Goal: Transaction & Acquisition: Subscribe to service/newsletter

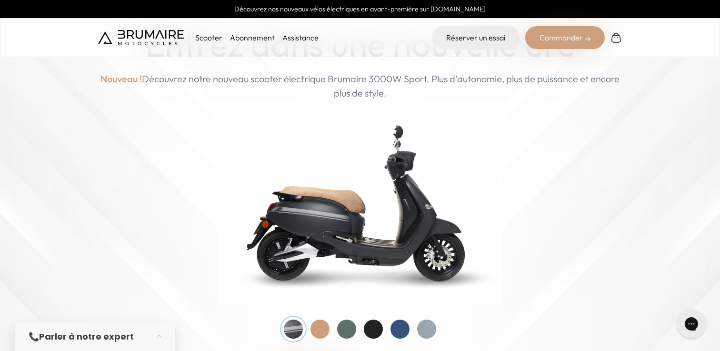
scroll to position [57, 0]
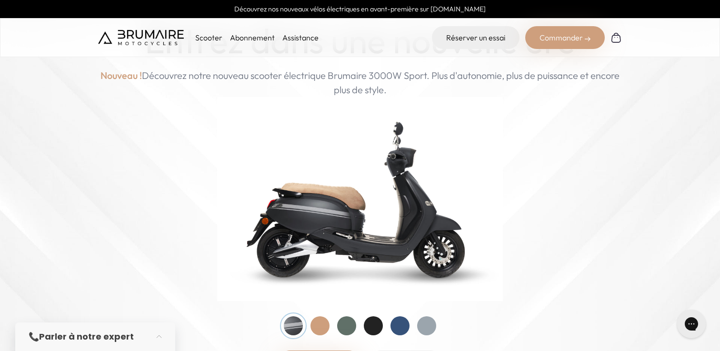
click at [320, 324] on div at bounding box center [319, 325] width 19 height 19
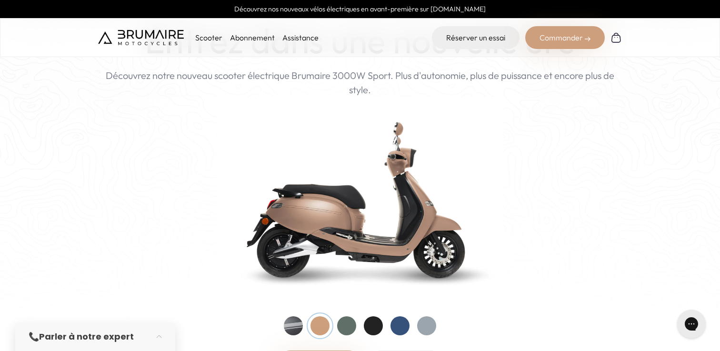
click at [338, 326] on div at bounding box center [346, 325] width 19 height 19
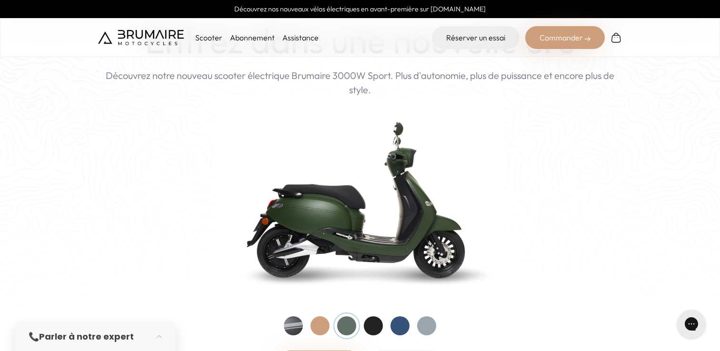
click at [365, 329] on div at bounding box center [373, 325] width 19 height 19
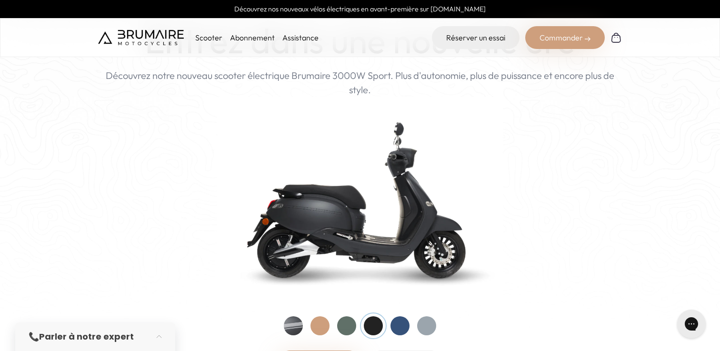
click at [396, 329] on div at bounding box center [399, 325] width 19 height 19
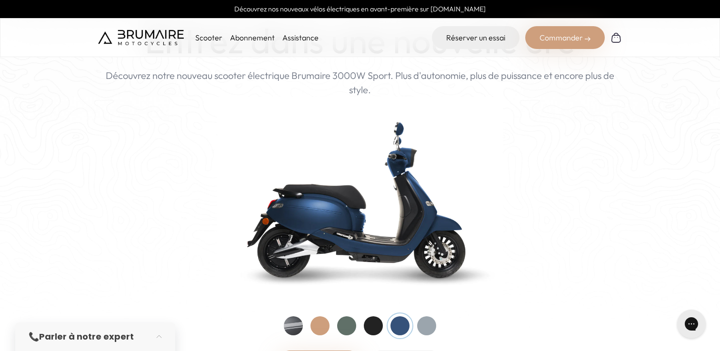
click at [429, 329] on div at bounding box center [426, 325] width 19 height 19
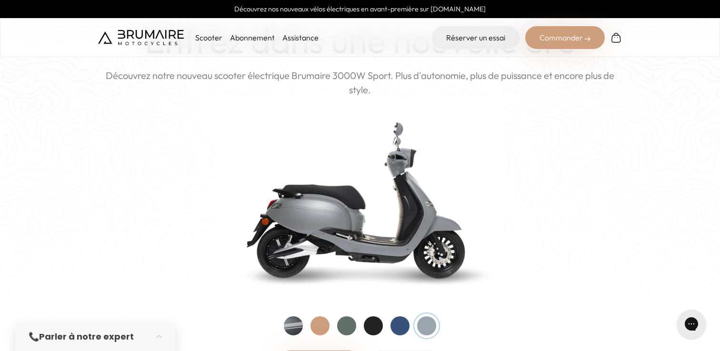
click at [295, 328] on div at bounding box center [293, 325] width 19 height 19
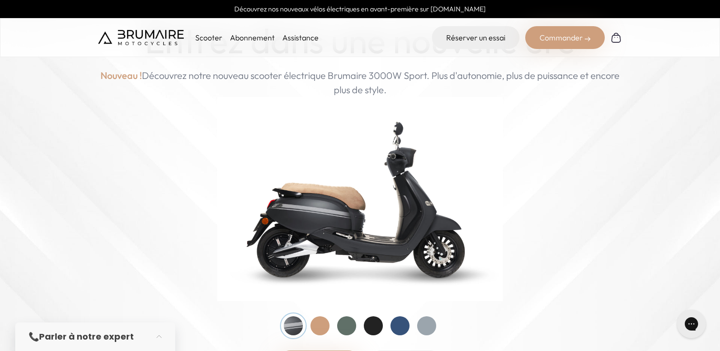
click at [318, 326] on div at bounding box center [319, 325] width 19 height 19
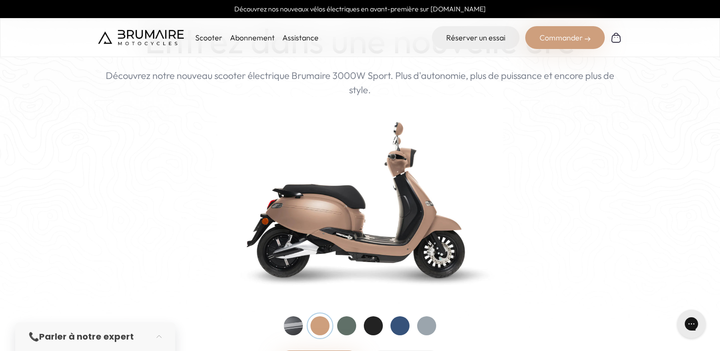
click at [334, 326] on div at bounding box center [360, 325] width 152 height 19
click at [288, 332] on div at bounding box center [293, 325] width 19 height 19
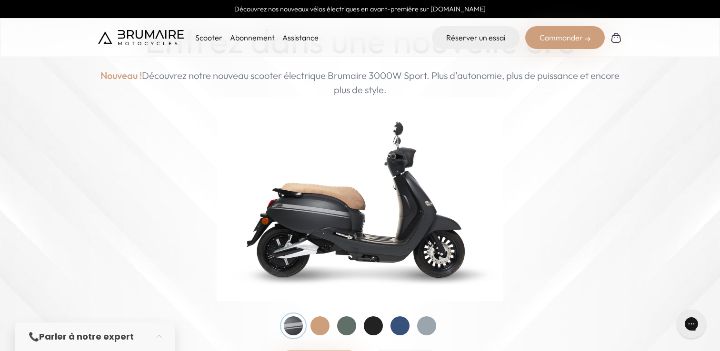
click at [355, 326] on div at bounding box center [346, 325] width 19 height 19
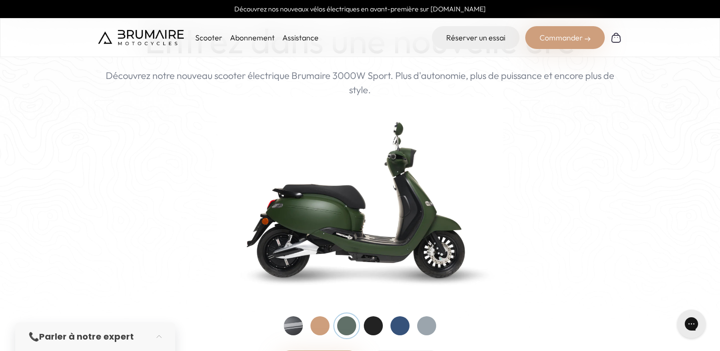
click at [293, 326] on div at bounding box center [293, 325] width 19 height 19
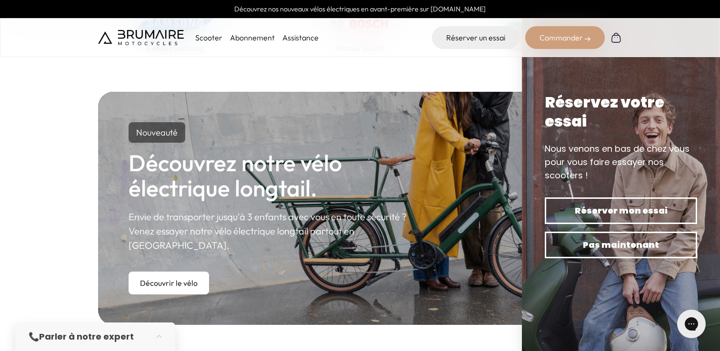
scroll to position [491, 0]
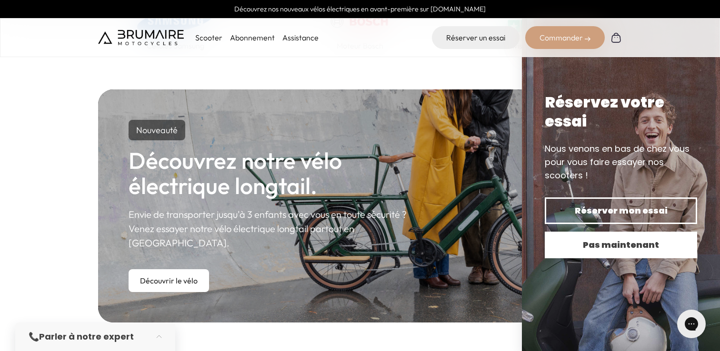
click at [585, 252] on button "Pas maintenant" at bounding box center [620, 245] width 152 height 27
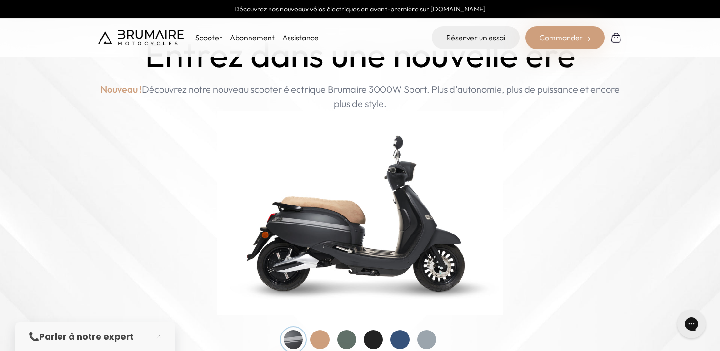
scroll to position [0, 0]
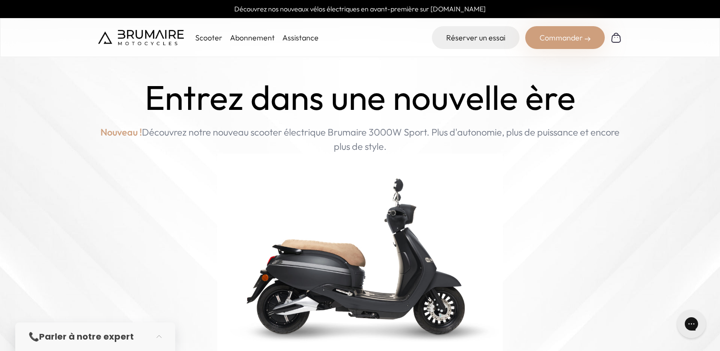
click at [246, 38] on link "Abonnement" at bounding box center [252, 38] width 45 height 10
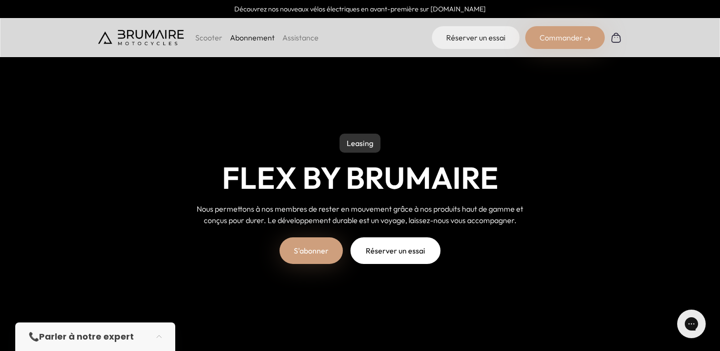
click at [210, 38] on p "Scooter" at bounding box center [208, 37] width 27 height 11
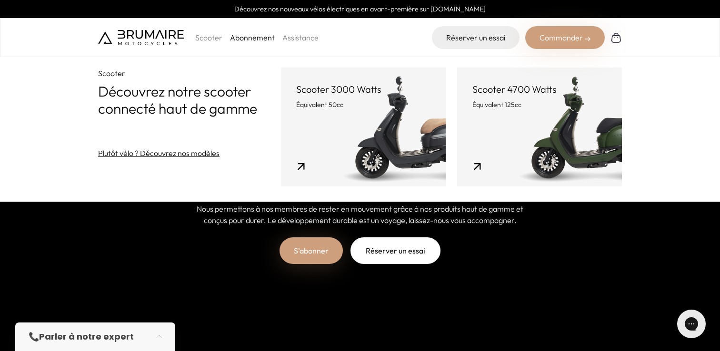
click at [210, 38] on p "Scooter" at bounding box center [208, 37] width 27 height 11
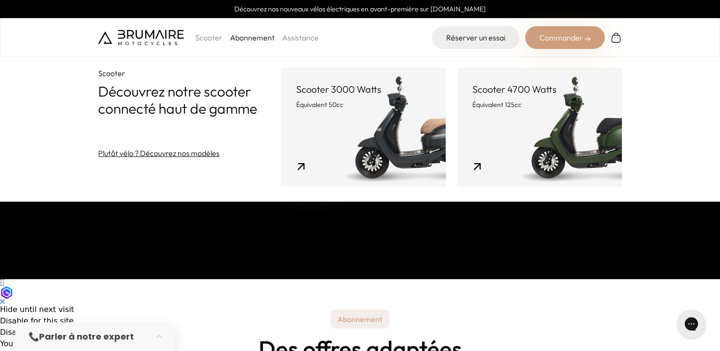
scroll to position [11, 0]
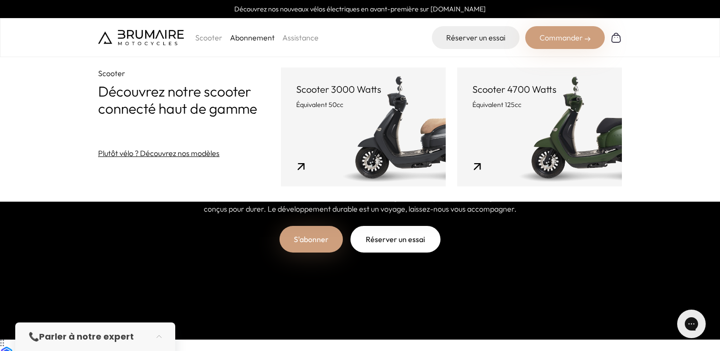
click at [213, 49] on div "Scooter Abonnement Assistance" at bounding box center [208, 37] width 220 height 23
click at [250, 39] on link "Abonnement" at bounding box center [252, 38] width 45 height 10
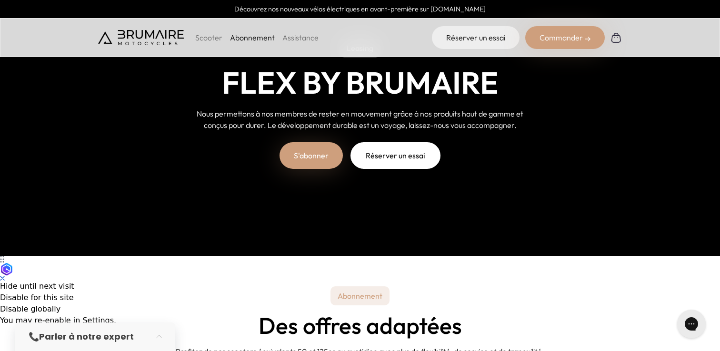
scroll to position [43, 0]
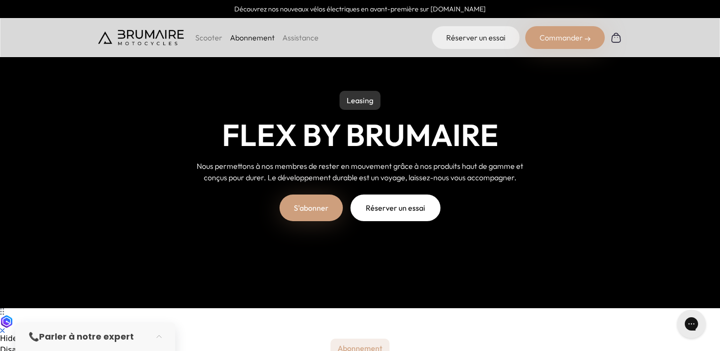
click at [152, 30] on img at bounding box center [141, 37] width 86 height 15
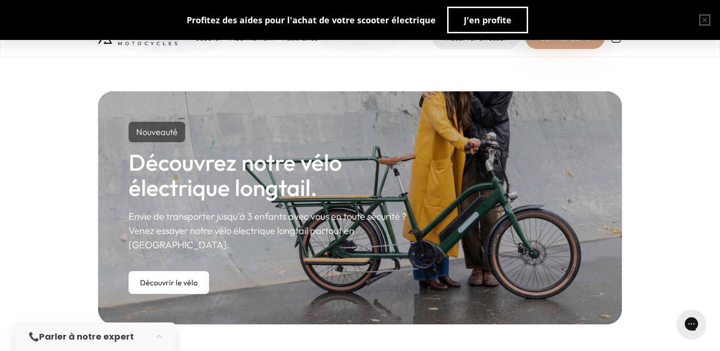
scroll to position [495, 0]
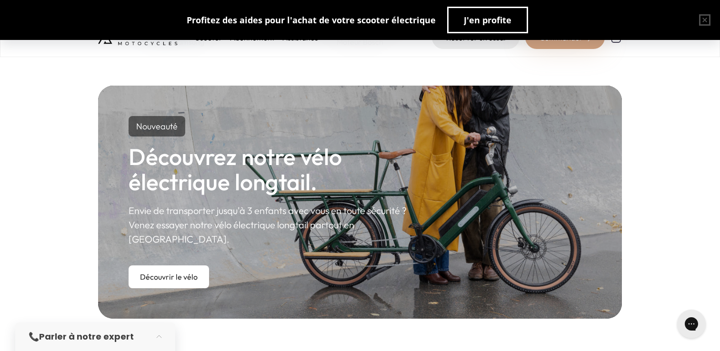
click at [170, 266] on link "Découvrir le vélo" at bounding box center [168, 277] width 80 height 23
